Goal: Information Seeking & Learning: Understand process/instructions

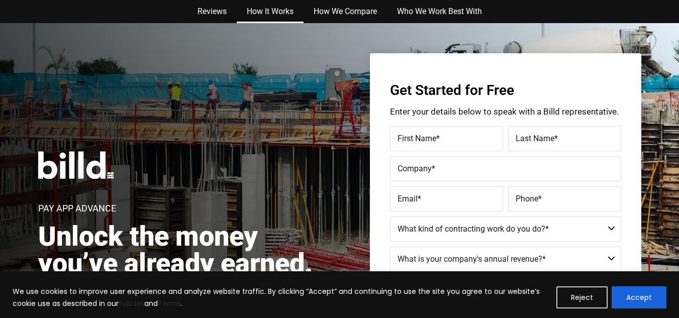
click at [275, 7] on link "How It Works" at bounding box center [270, 11] width 67 height 23
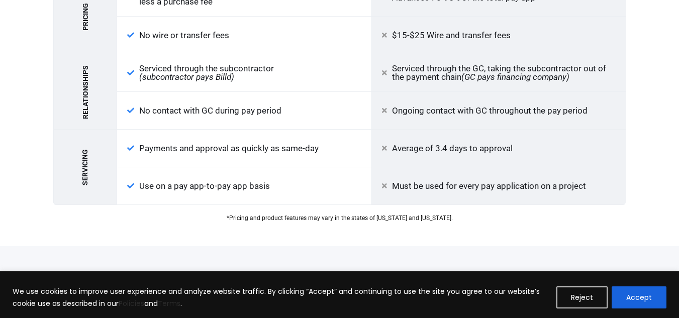
scroll to position [1066, 0]
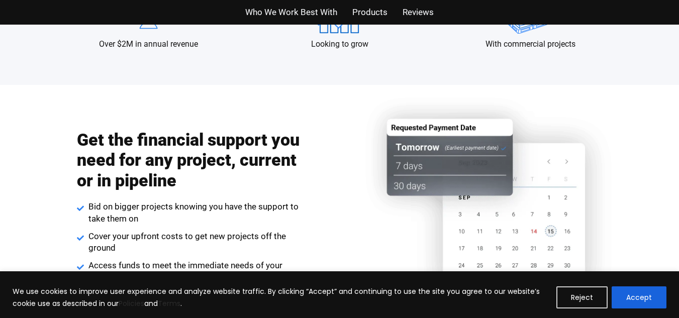
scroll to position [1105, 0]
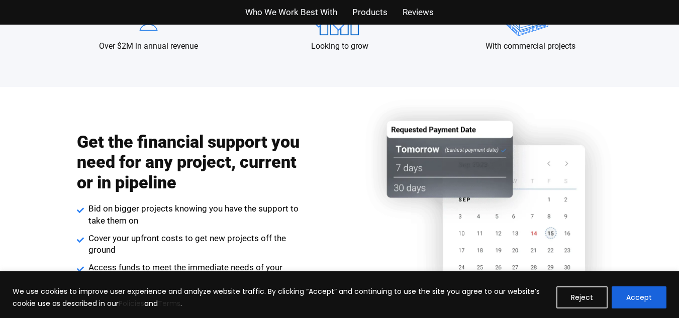
click at [410, 191] on img at bounding box center [491, 208] width 299 height 243
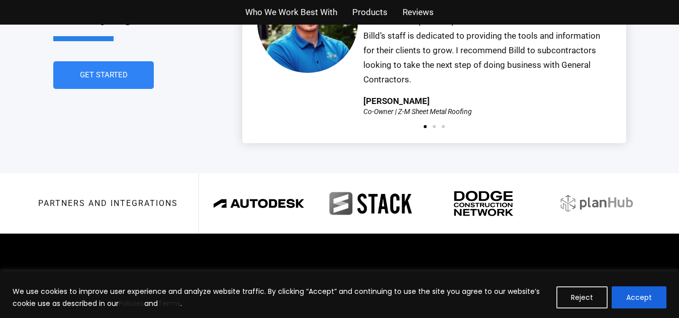
scroll to position [2443, 0]
